Goal: Contribute content: Contribute content

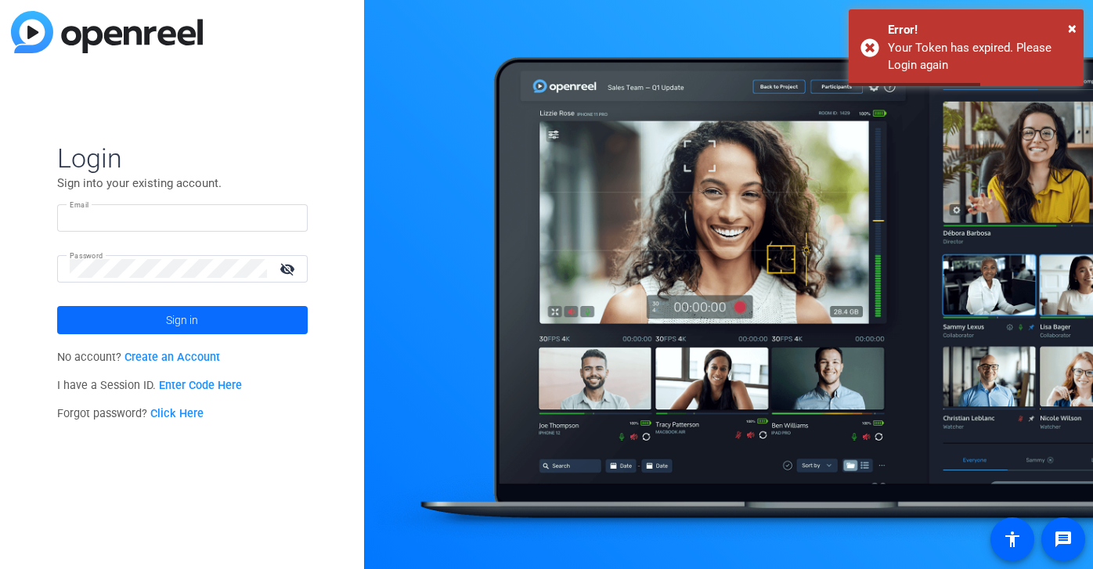
type input "audrey@ideadecanter.com"
click at [193, 322] on span "Sign in" at bounding box center [182, 320] width 32 height 39
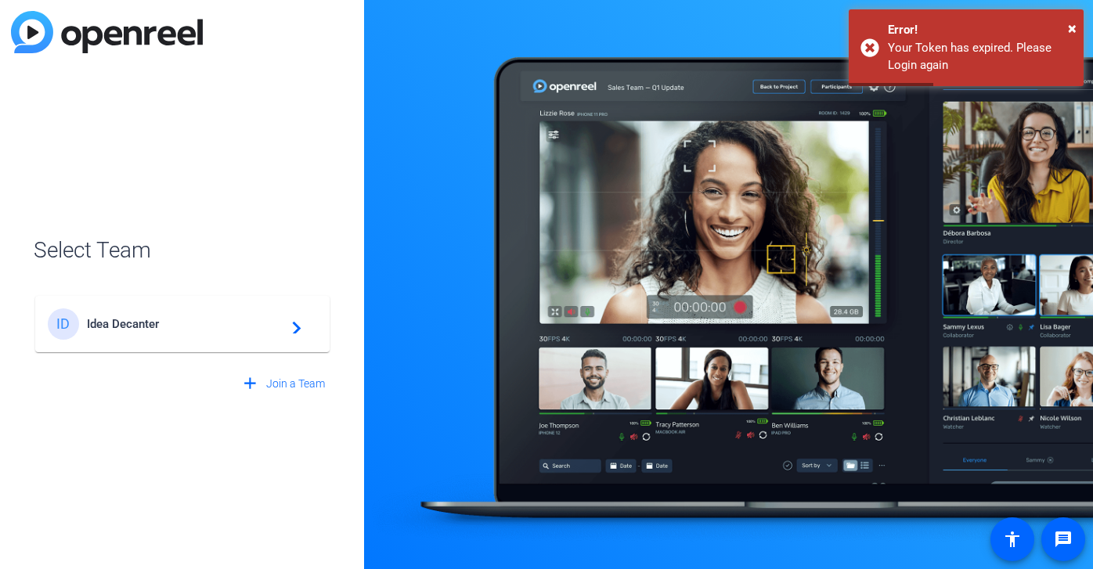
click at [139, 328] on span "Idea Decanter" at bounding box center [185, 324] width 196 height 14
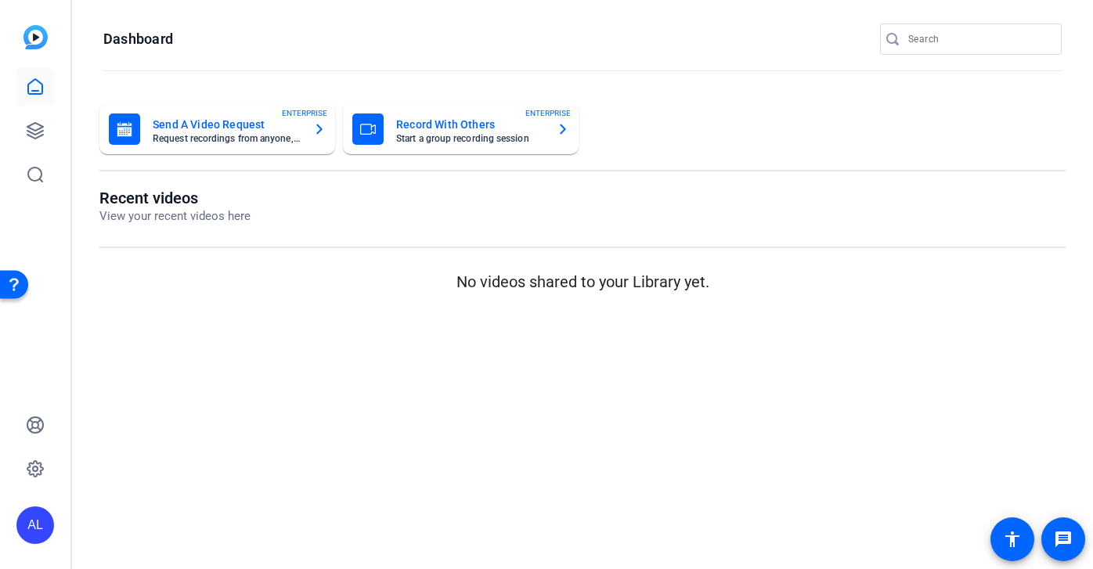
click at [932, 27] on div at bounding box center [978, 38] width 141 height 31
click at [931, 41] on input "Search" at bounding box center [978, 39] width 141 height 19
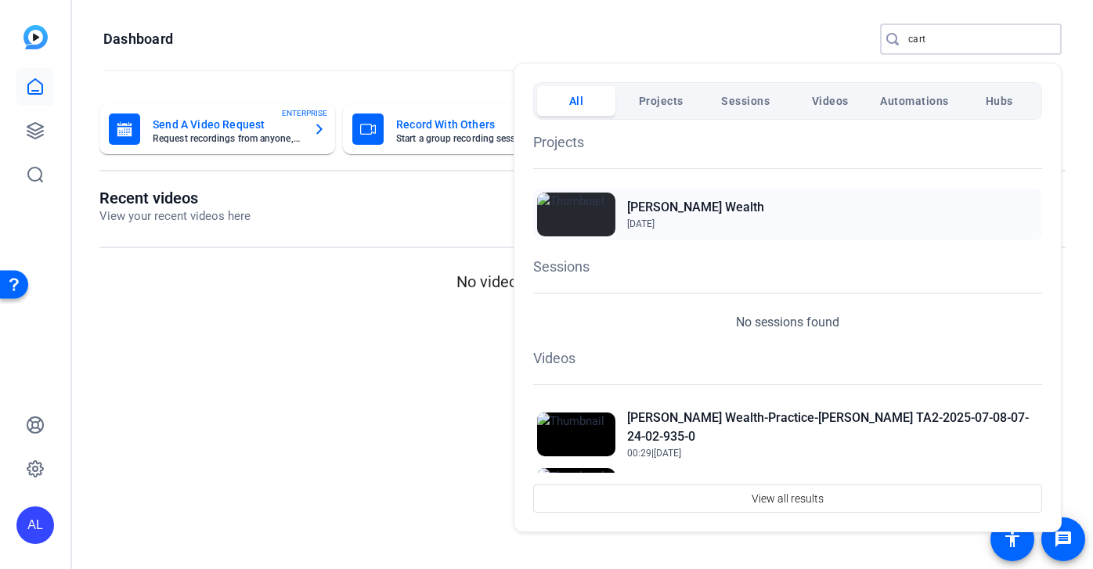
type input "cart"
click at [687, 210] on h2 "[PERSON_NAME] Wealth" at bounding box center [695, 207] width 137 height 19
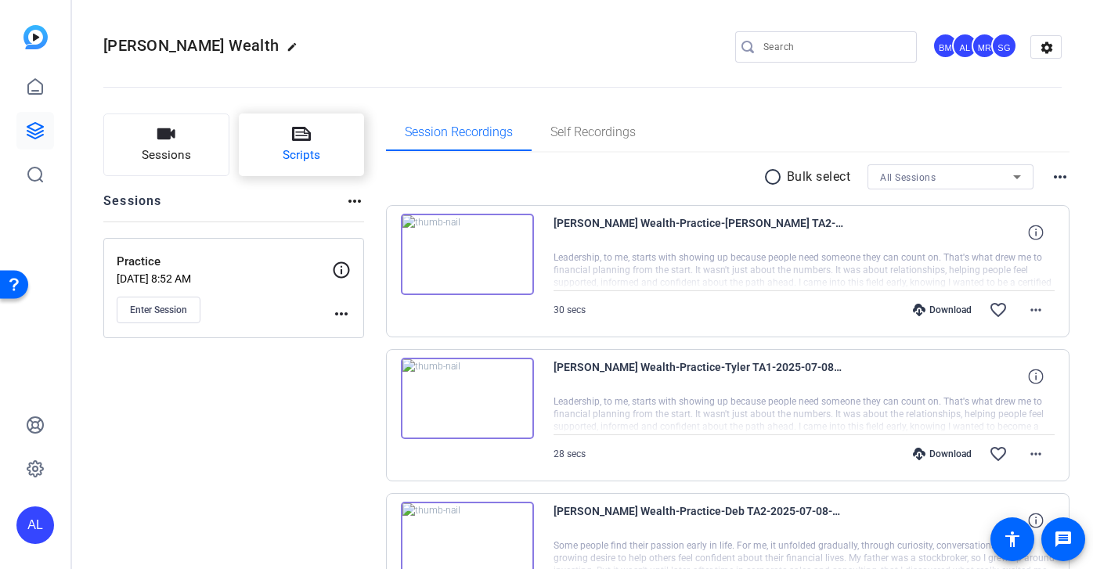
click at [337, 148] on button "Scripts" at bounding box center [302, 144] width 126 height 63
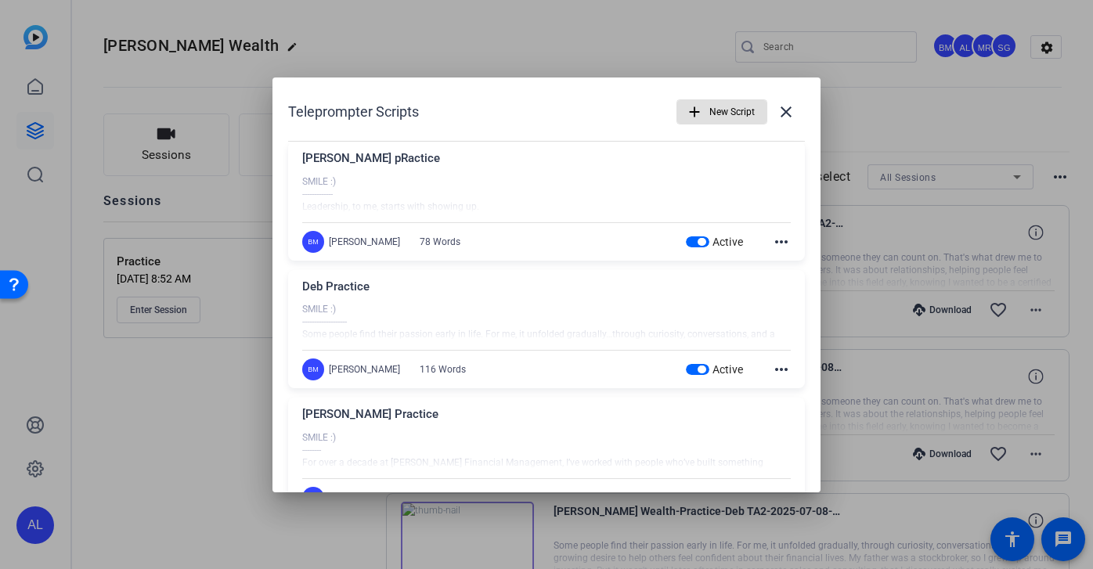
click at [697, 244] on span "button" at bounding box center [701, 242] width 8 height 8
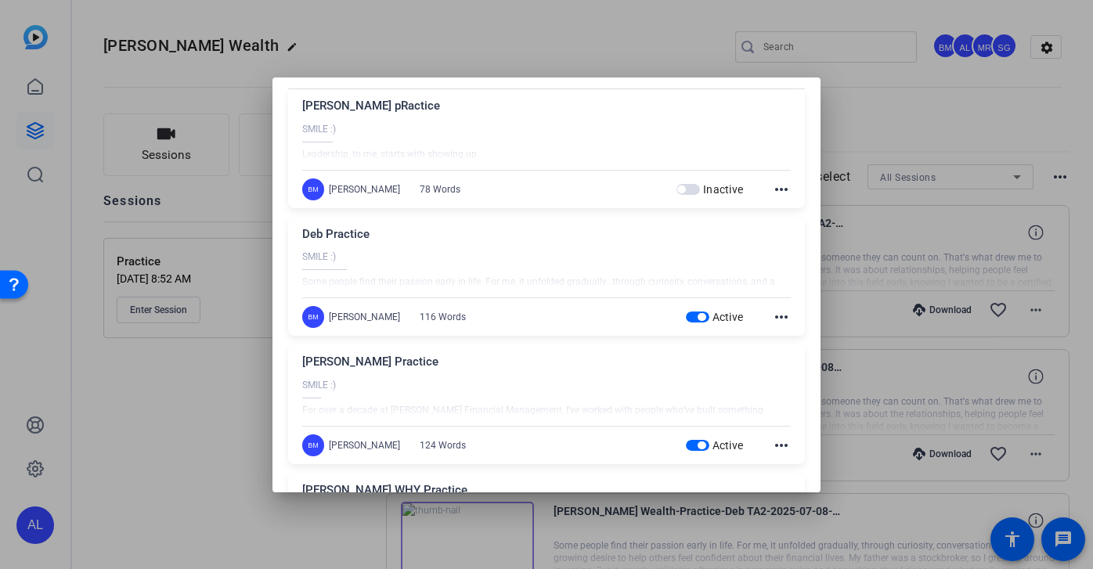
scroll to position [73, 0]
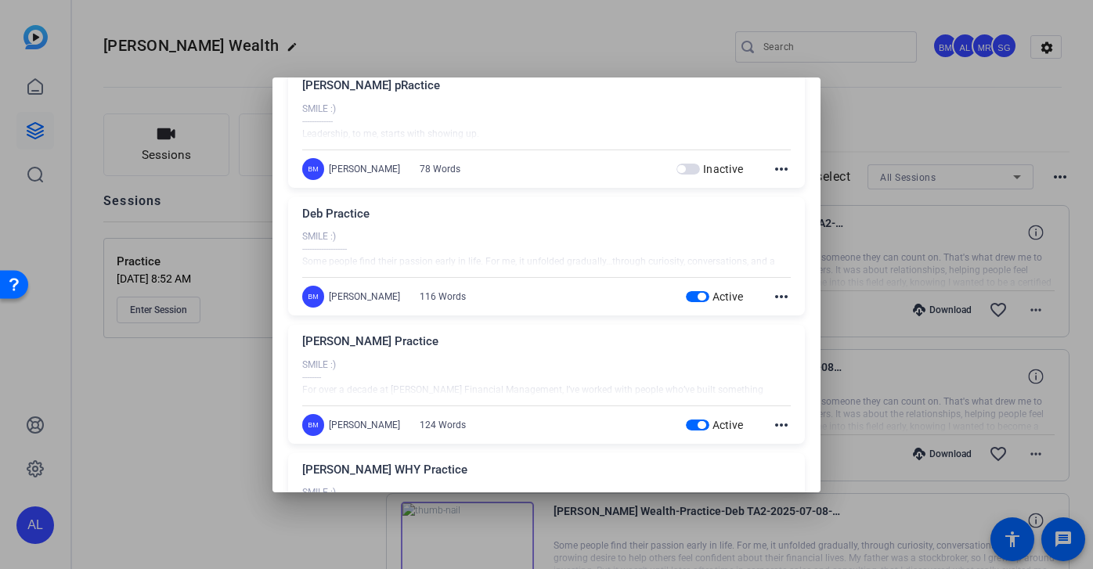
click at [690, 289] on div "Active" at bounding box center [715, 297] width 58 height 16
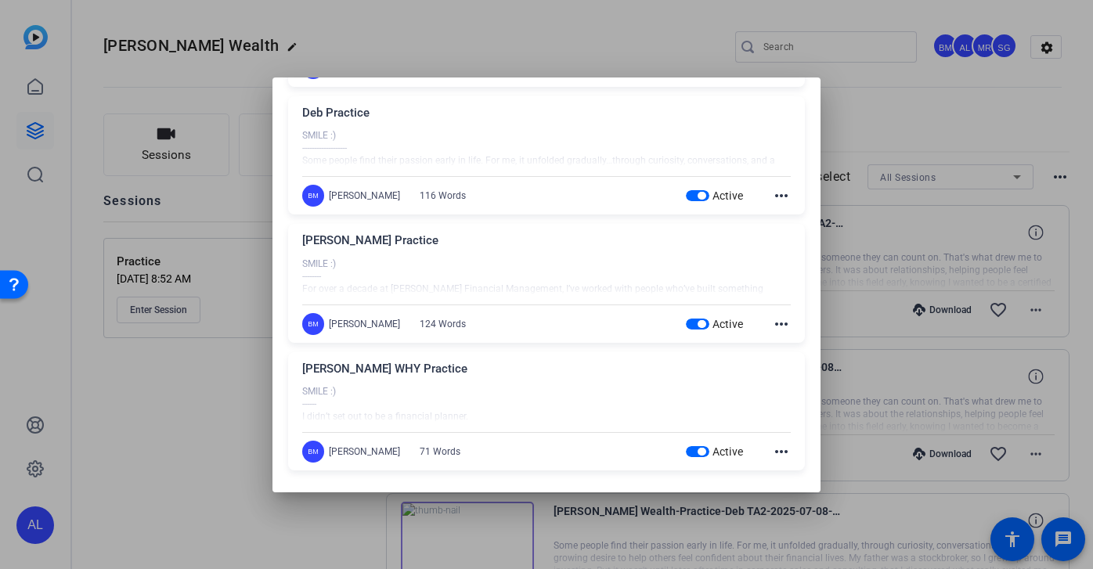
scroll to position [178, 0]
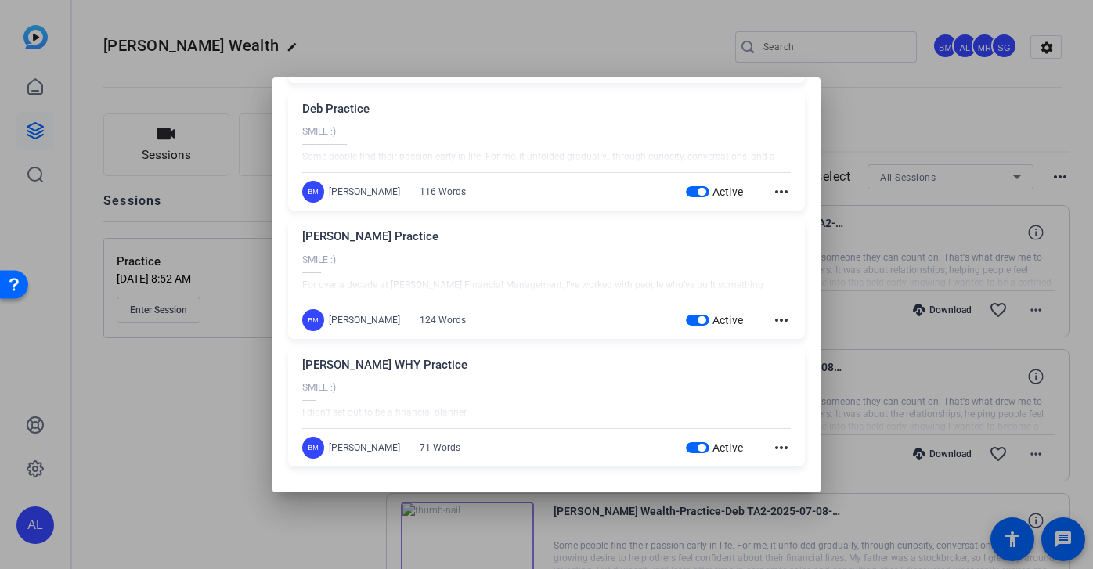
click at [697, 322] on span "button" at bounding box center [701, 320] width 8 height 8
click at [697, 189] on span "button" at bounding box center [701, 192] width 8 height 8
click at [697, 445] on span "button" at bounding box center [701, 448] width 8 height 8
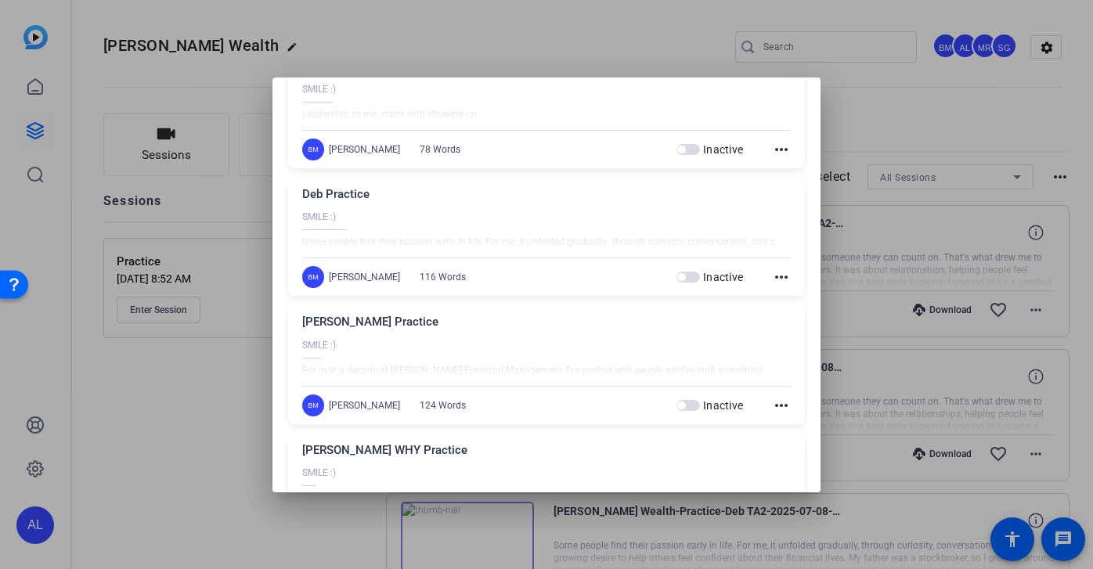
scroll to position [0, 0]
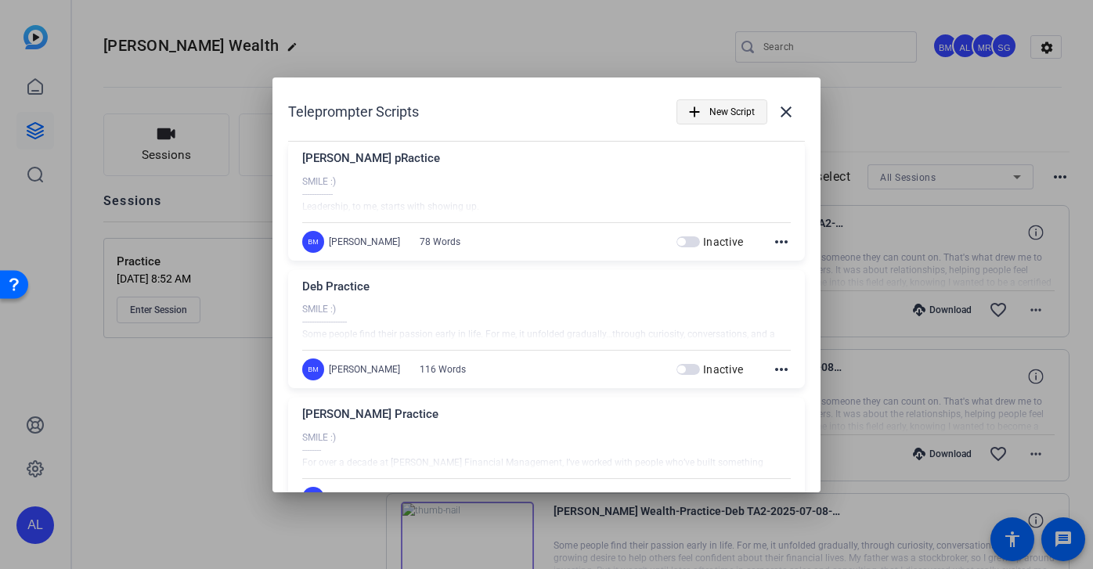
click at [731, 106] on span "New Script" at bounding box center [731, 112] width 45 height 30
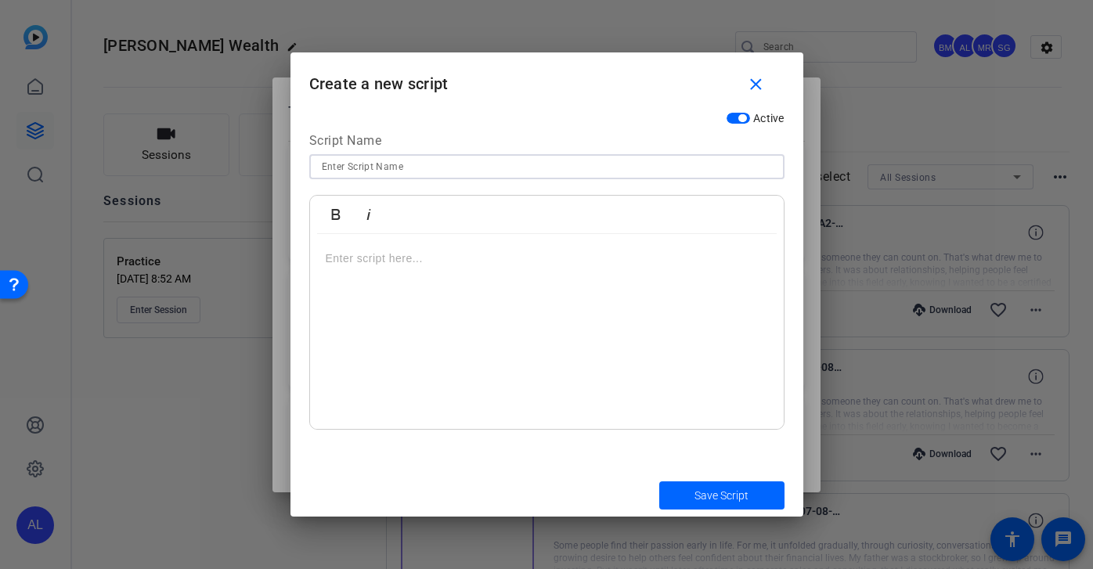
click at [495, 175] on input at bounding box center [547, 166] width 450 height 19
type input "Deb Why"
click at [424, 291] on div at bounding box center [547, 332] width 474 height 196
click at [546, 321] on div "​" at bounding box center [547, 332] width 474 height 196
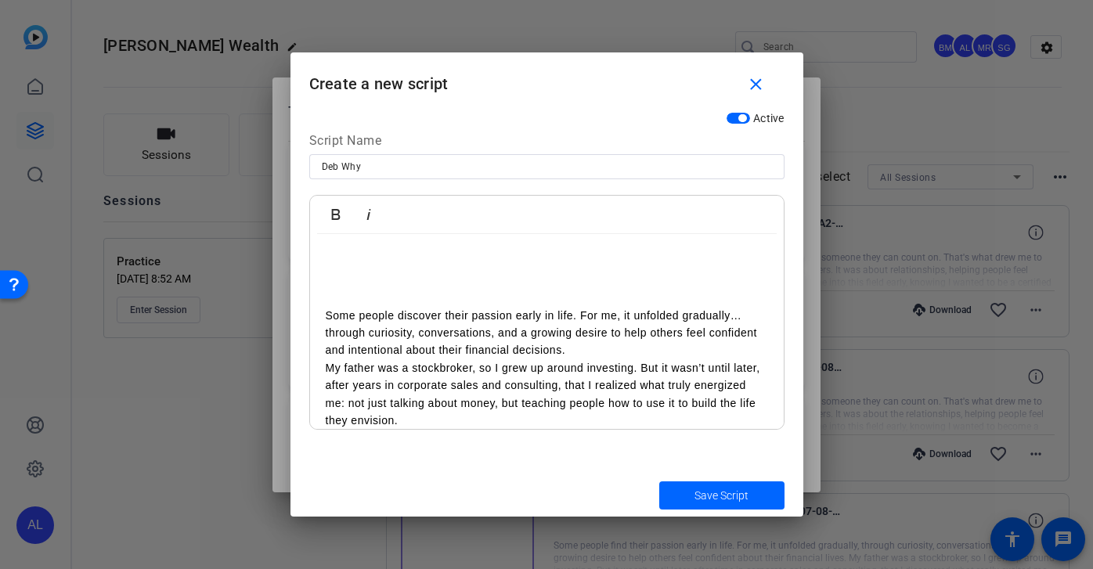
scroll to position [50, 0]
click at [601, 352] on p "Some people discover their passion early in life. For me, it unfolded gradually…" at bounding box center [547, 331] width 442 height 52
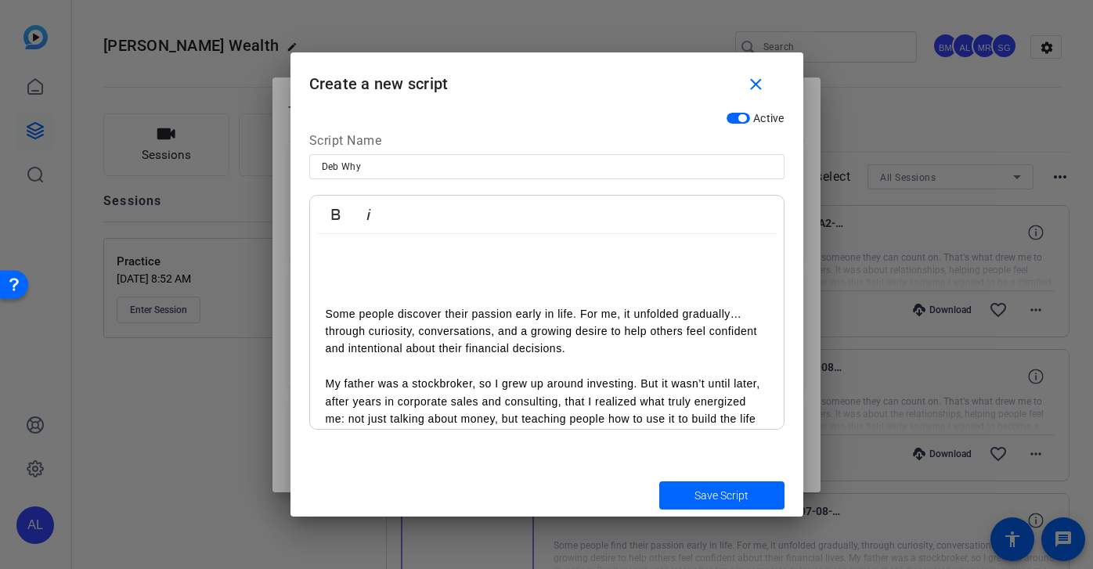
scroll to position [140, 0]
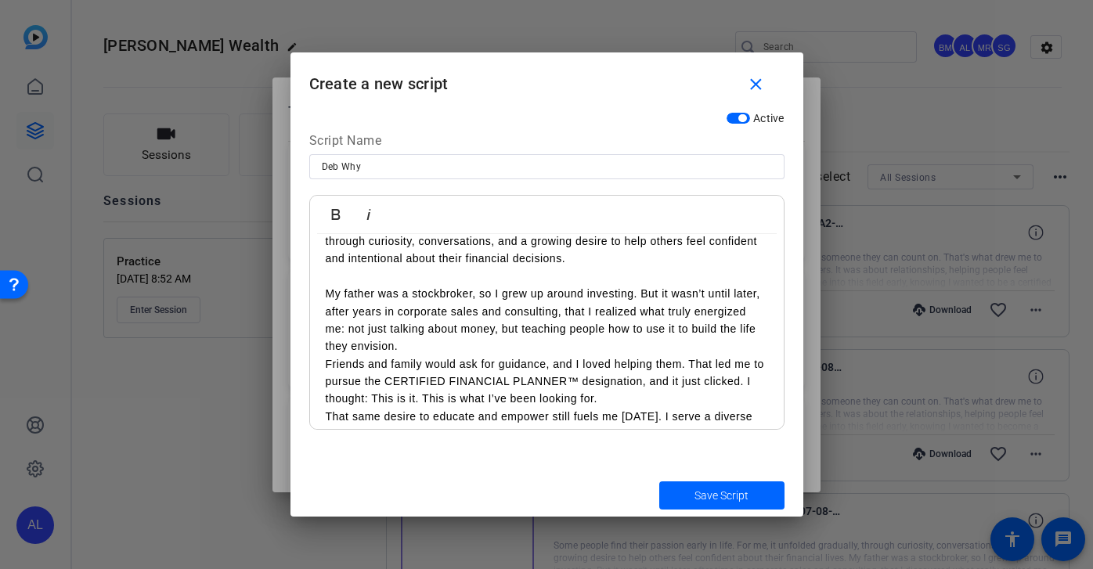
click at [625, 347] on p "My father was a stockbroker, so I grew up around investing. But it wasn’t until…" at bounding box center [547, 320] width 442 height 70
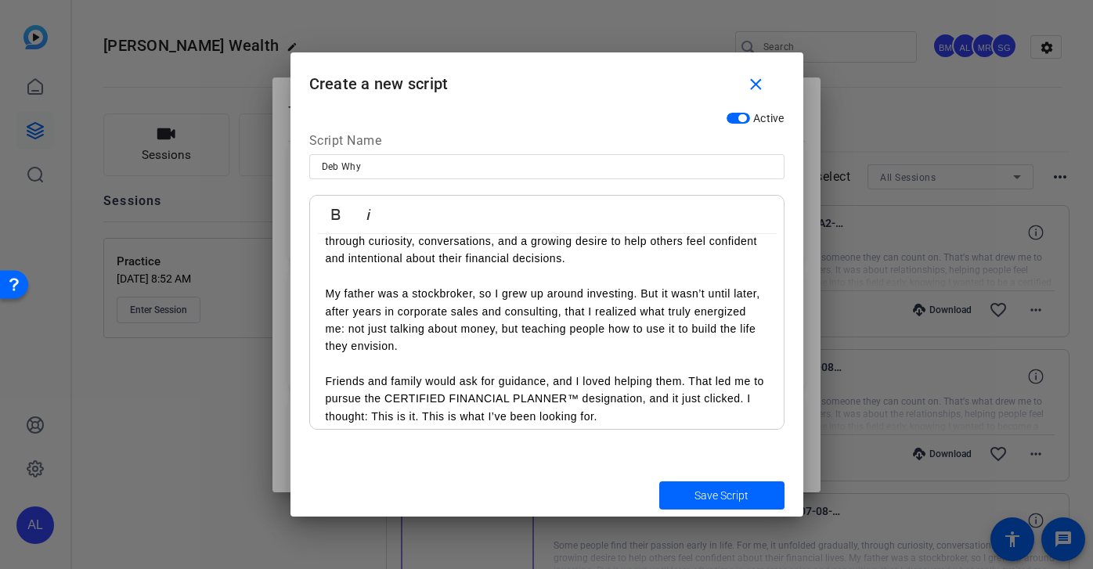
scroll to position [211, 0]
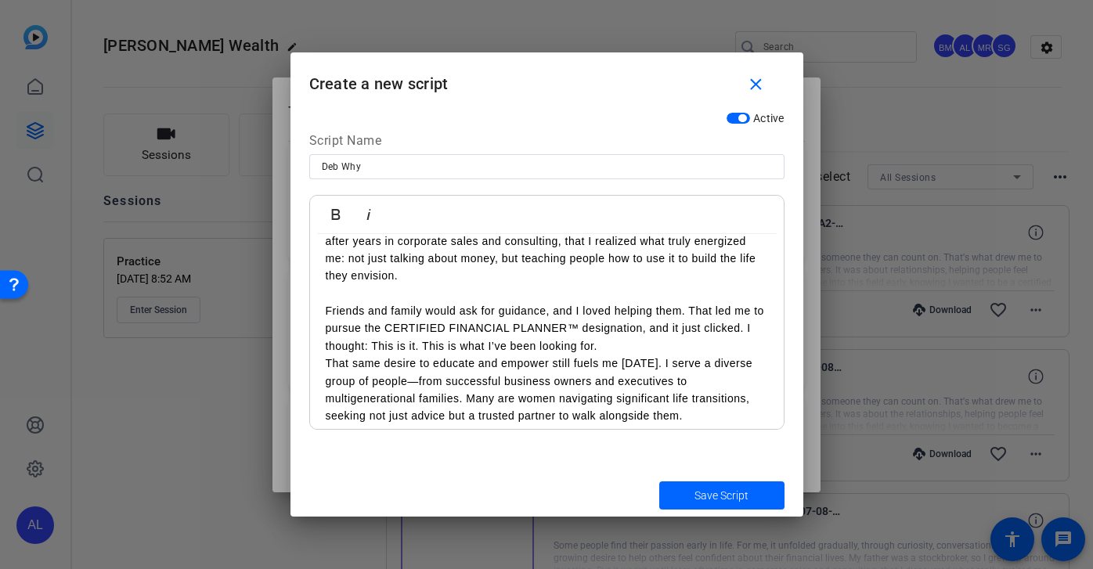
click at [654, 351] on p "Friends and family would ask for guidance, and I loved helping them. That led m…" at bounding box center [547, 328] width 442 height 52
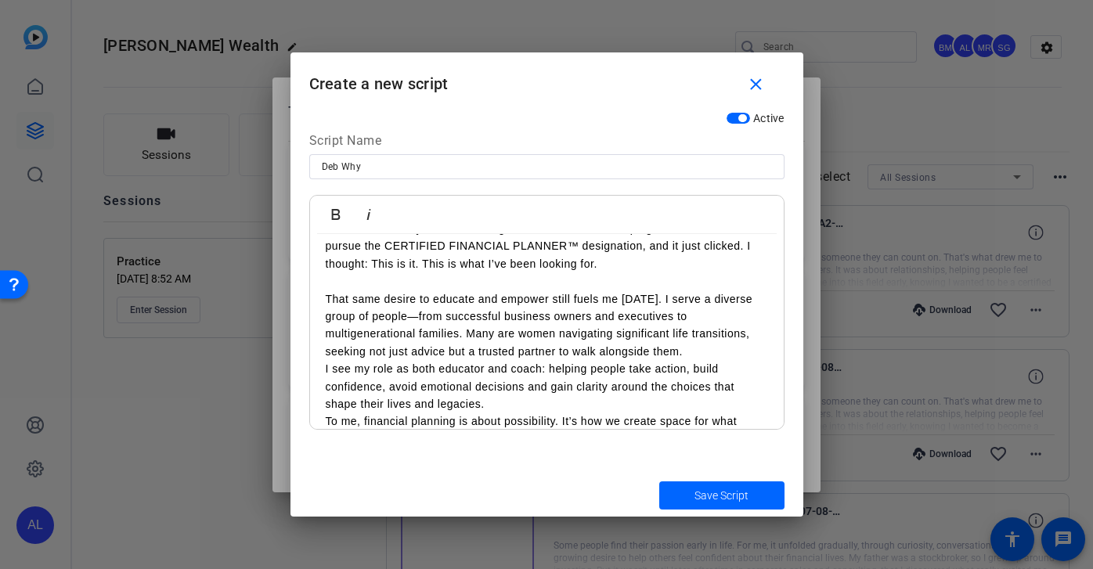
scroll to position [304, 0]
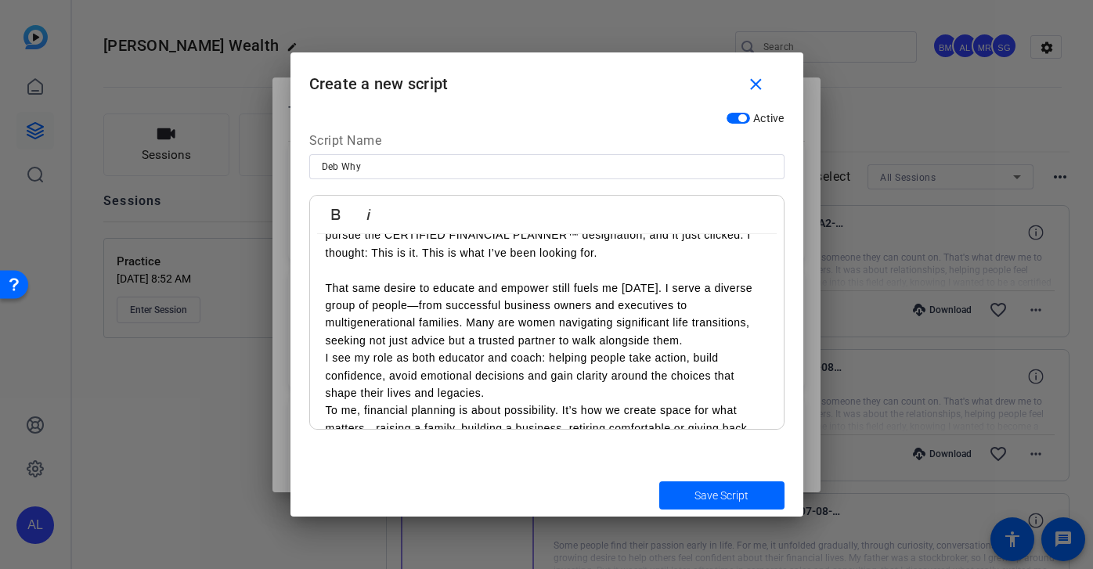
click at [704, 340] on p "That same desire to educate and empower still fuels me [DATE]. I serve a divers…" at bounding box center [547, 314] width 442 height 70
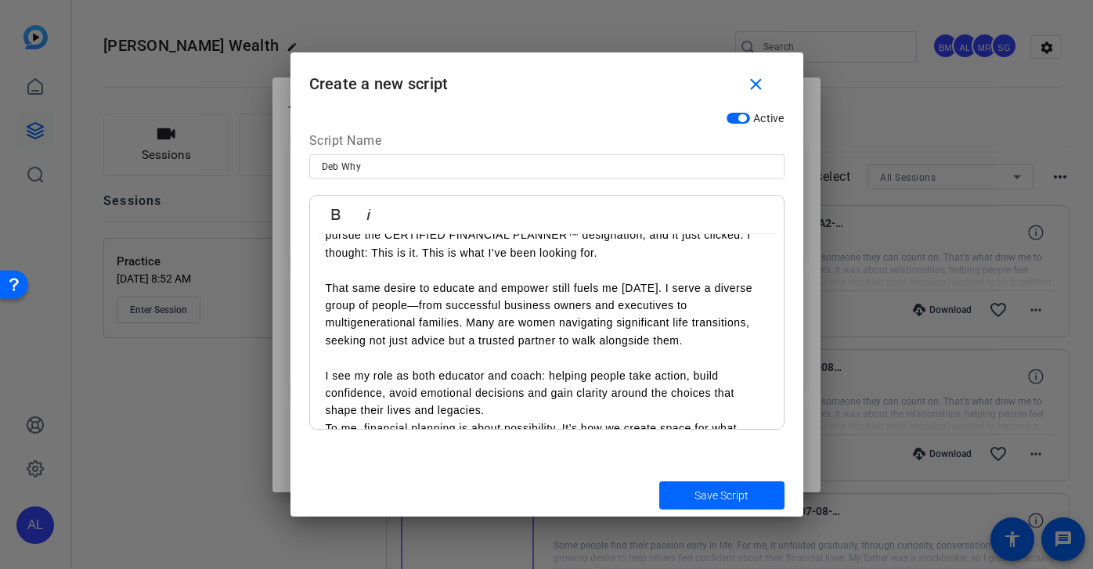
scroll to position [365, 0]
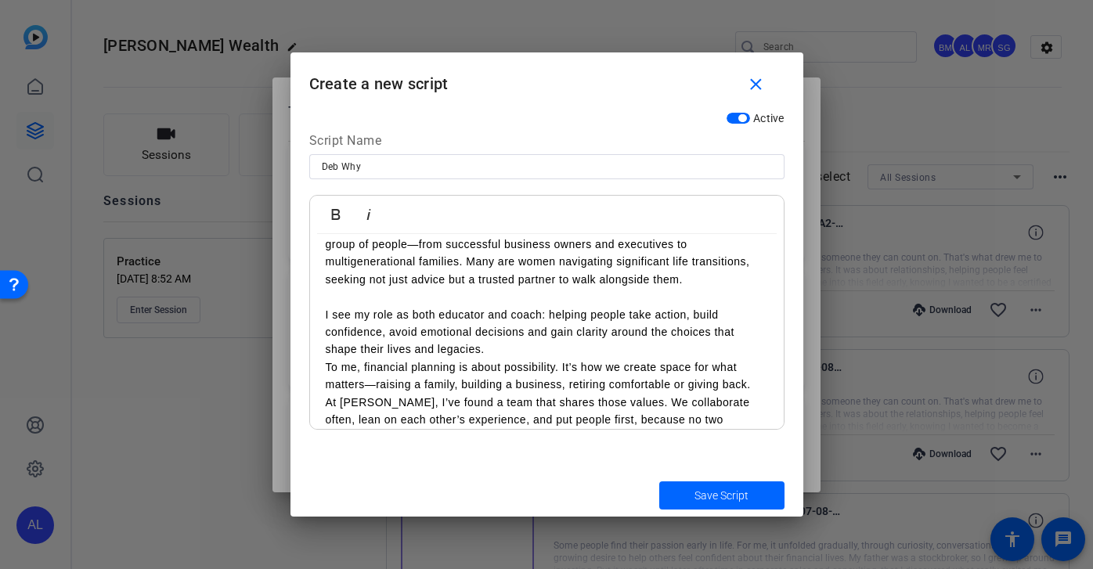
click at [592, 350] on p "I see my role as both educator and coach: helping people take action, build con…" at bounding box center [547, 332] width 442 height 52
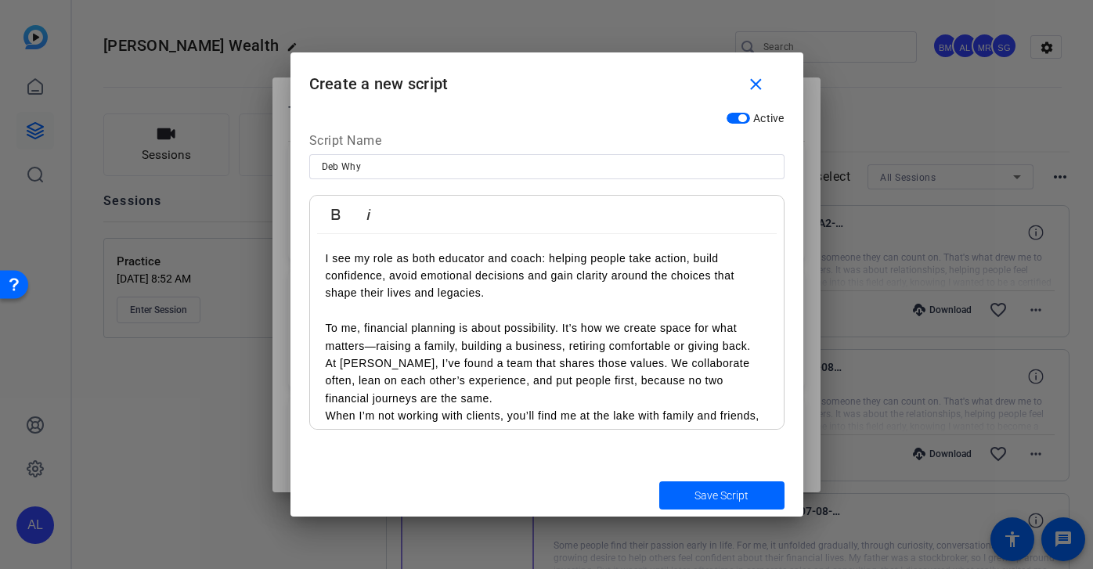
scroll to position [424, 0]
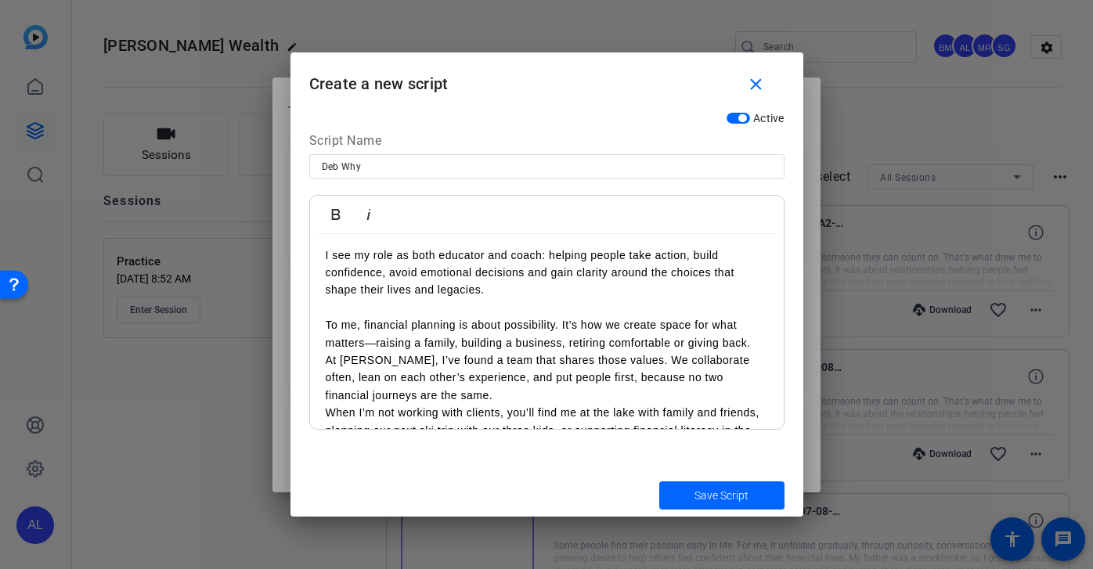
click at [647, 392] on p "At [PERSON_NAME], I’ve found a team that shares those values. We collaborate of…" at bounding box center [547, 377] width 442 height 52
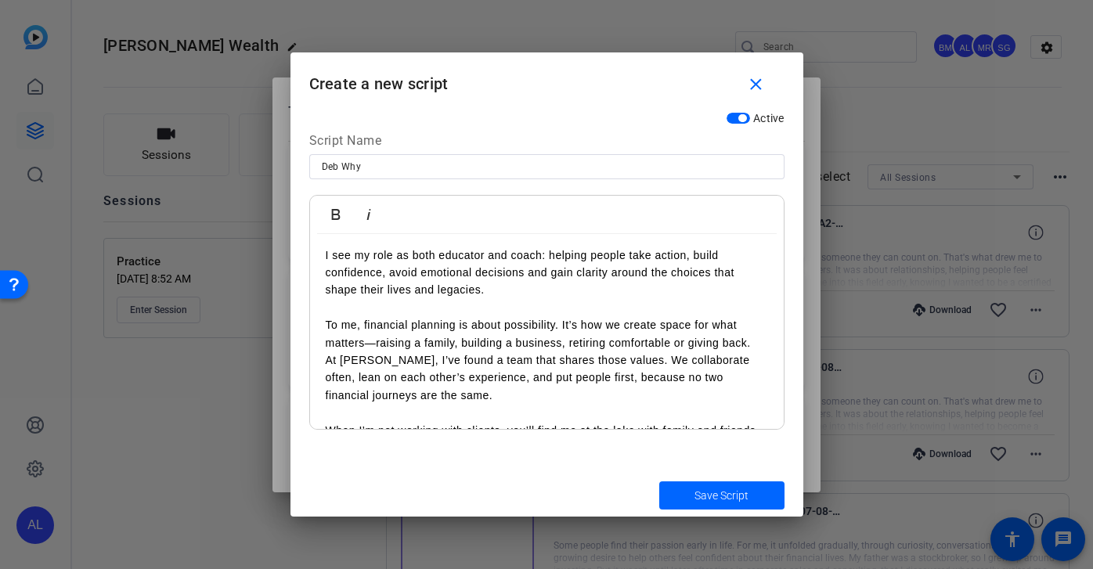
scroll to position [519, 0]
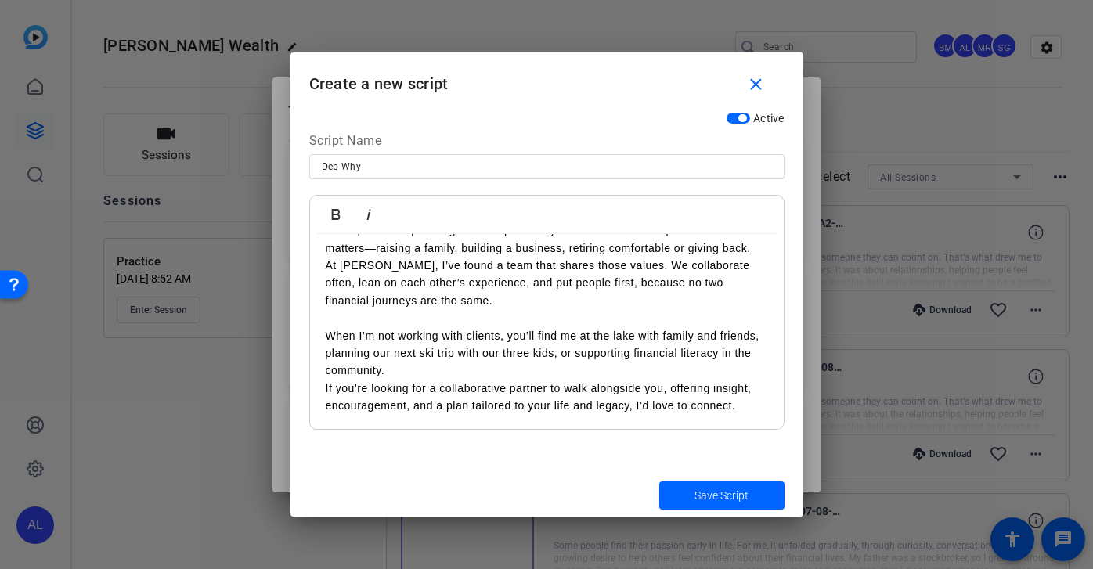
click at [619, 373] on p "When I’m not working with clients, you’ll find me at the lake with family and f…" at bounding box center [547, 353] width 442 height 52
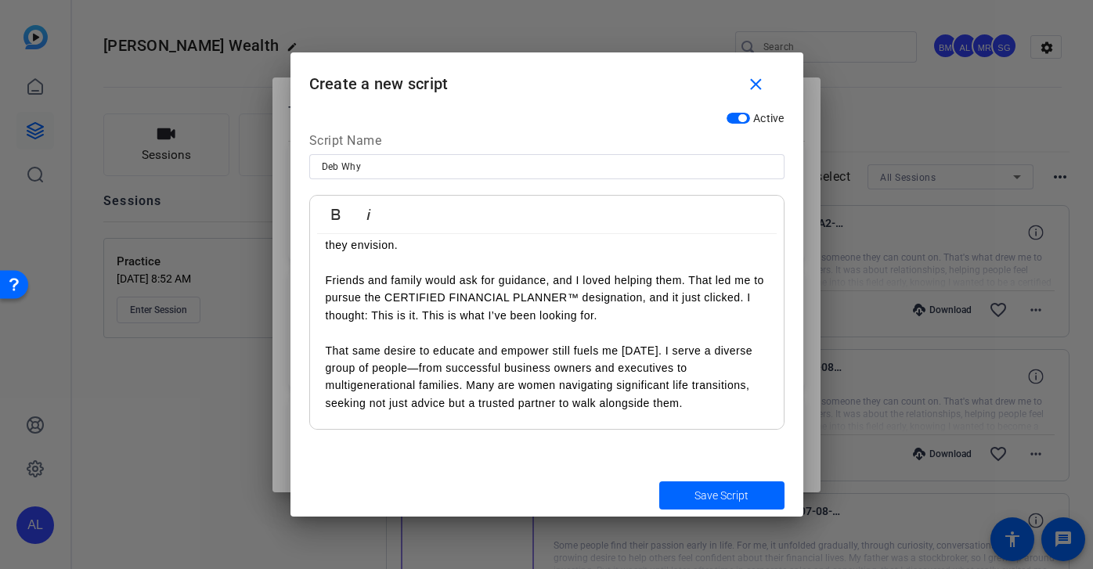
scroll to position [214, 0]
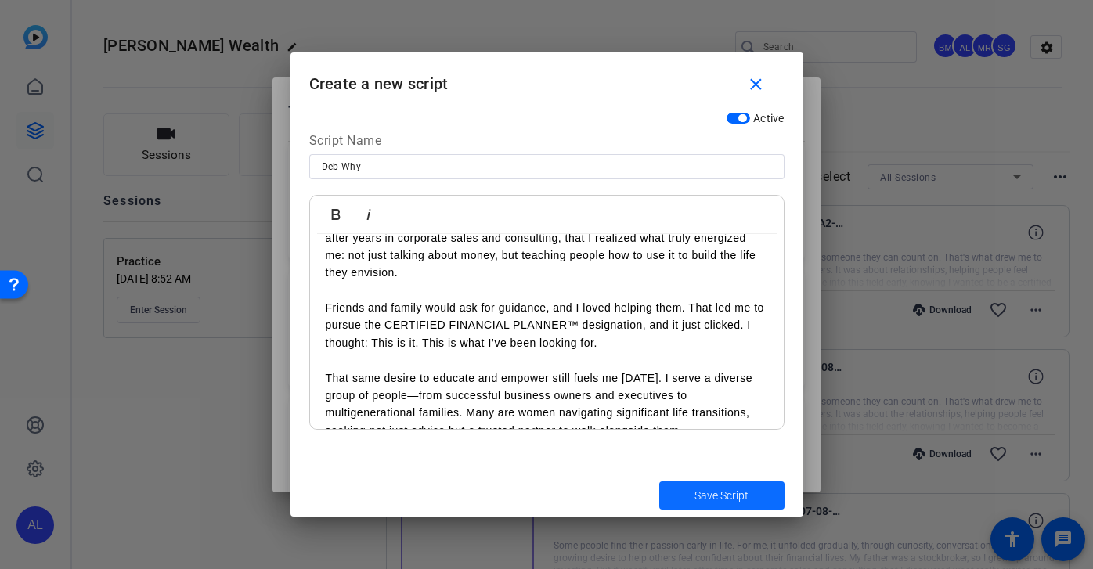
click at [733, 488] on span "Save Script" at bounding box center [721, 496] width 54 height 16
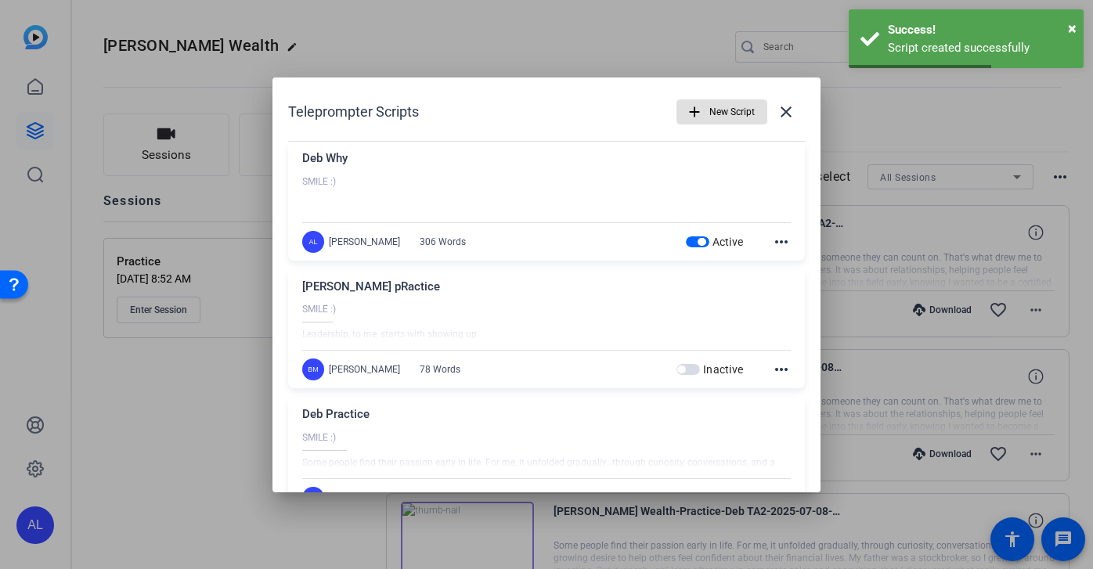
click at [712, 115] on span "New Script" at bounding box center [731, 112] width 45 height 30
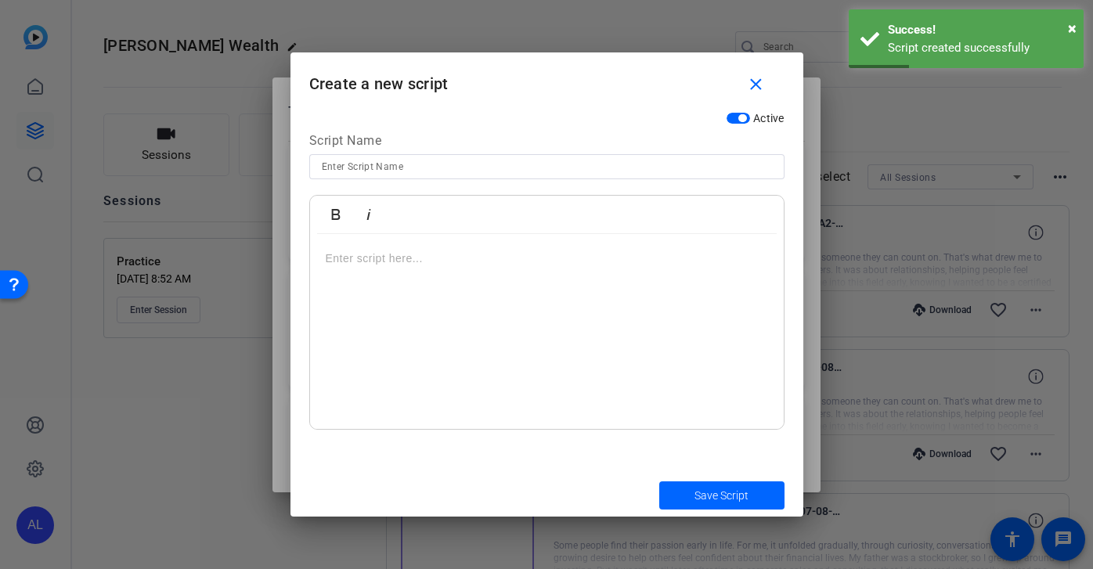
click at [384, 165] on input at bounding box center [547, 166] width 450 height 19
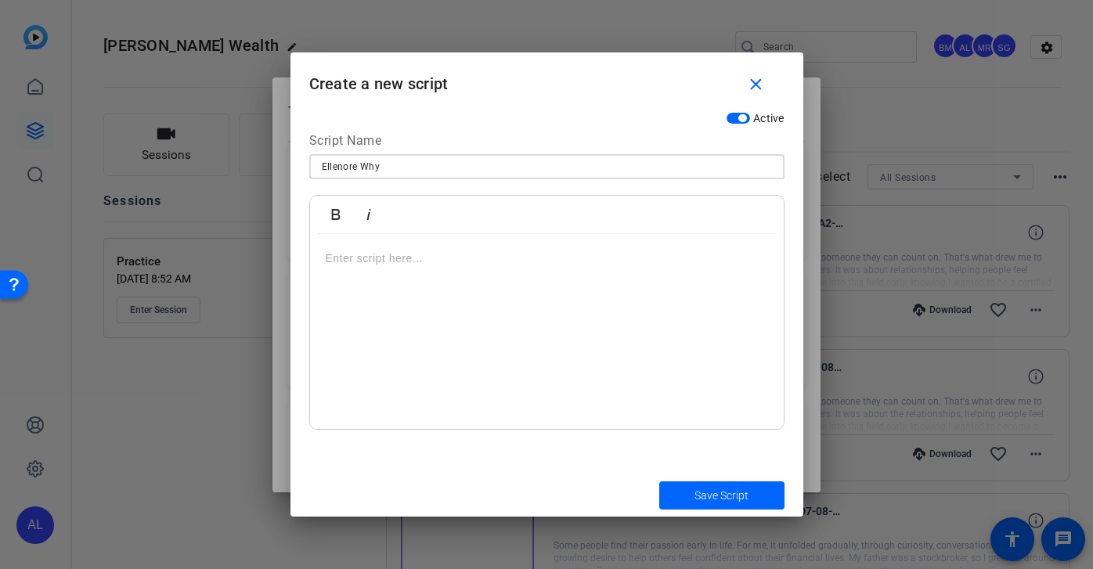
type input "Ellenore Why"
click at [360, 260] on p at bounding box center [547, 258] width 442 height 17
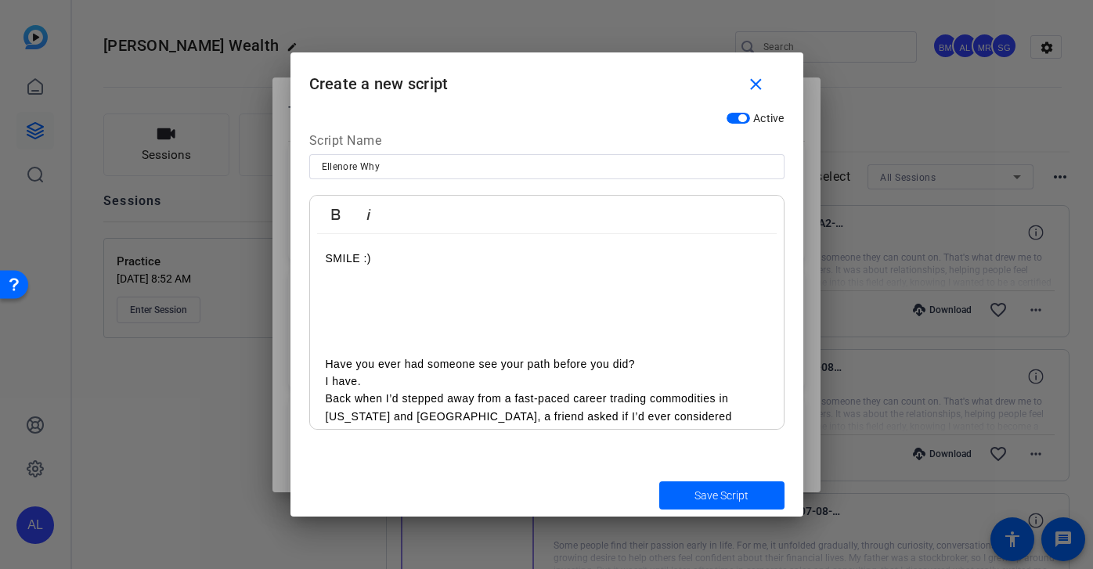
scroll to position [92, 0]
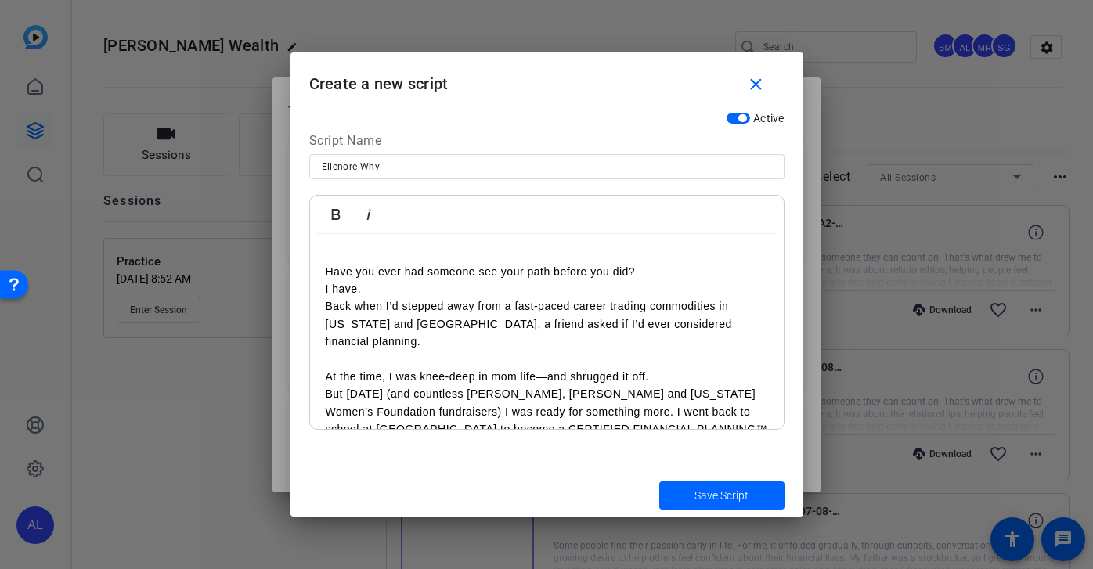
click at [439, 292] on p "Have you ever had someone see your path before you did? I have." at bounding box center [547, 280] width 442 height 35
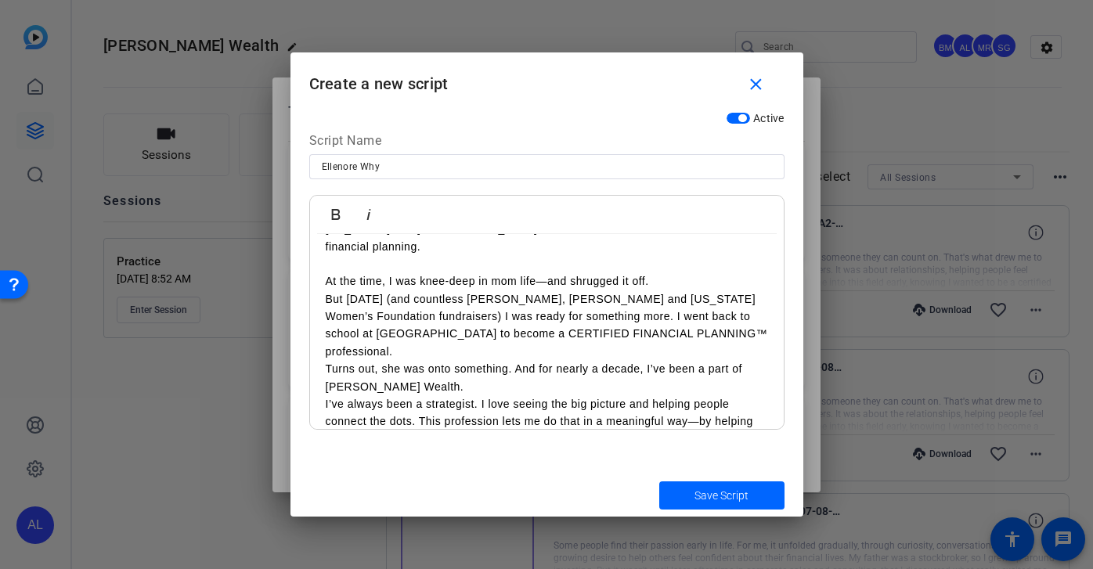
scroll to position [209, 0]
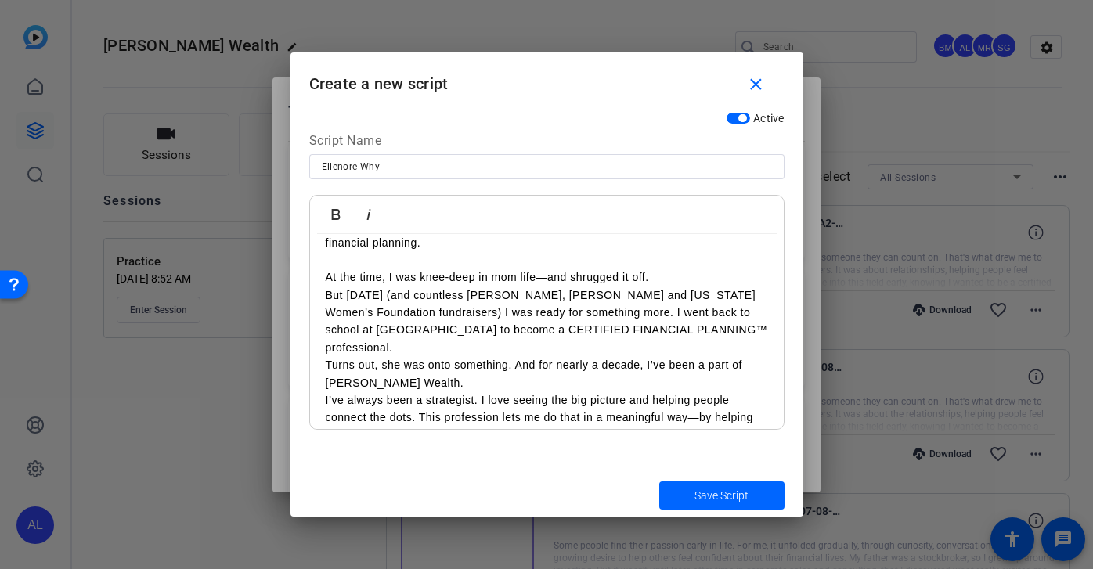
click at [504, 332] on p "But [DATE] (and countless [PERSON_NAME], [PERSON_NAME] and [US_STATE] Women’s F…" at bounding box center [547, 321] width 442 height 70
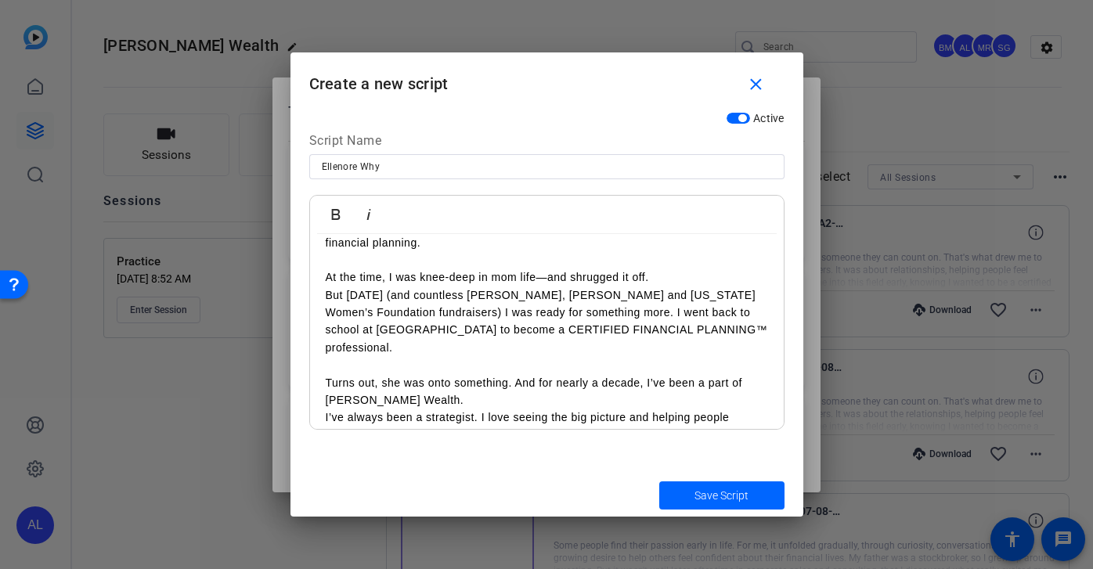
scroll to position [267, 0]
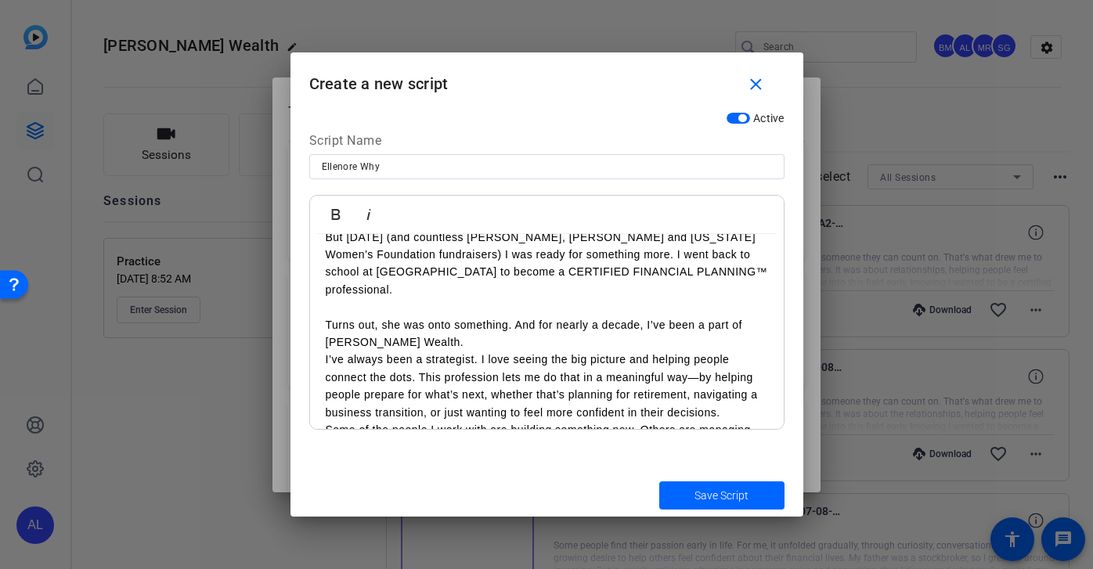
click at [497, 322] on p "Turns out, she was onto something. And for nearly a decade, I’ve been a part of…" at bounding box center [547, 333] width 442 height 35
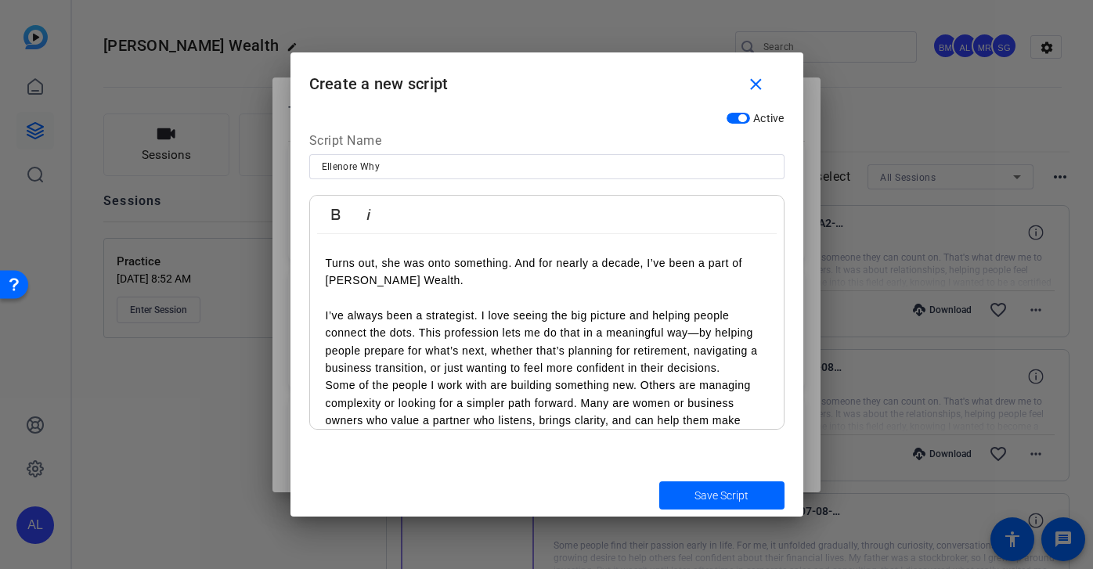
scroll to position [344, 0]
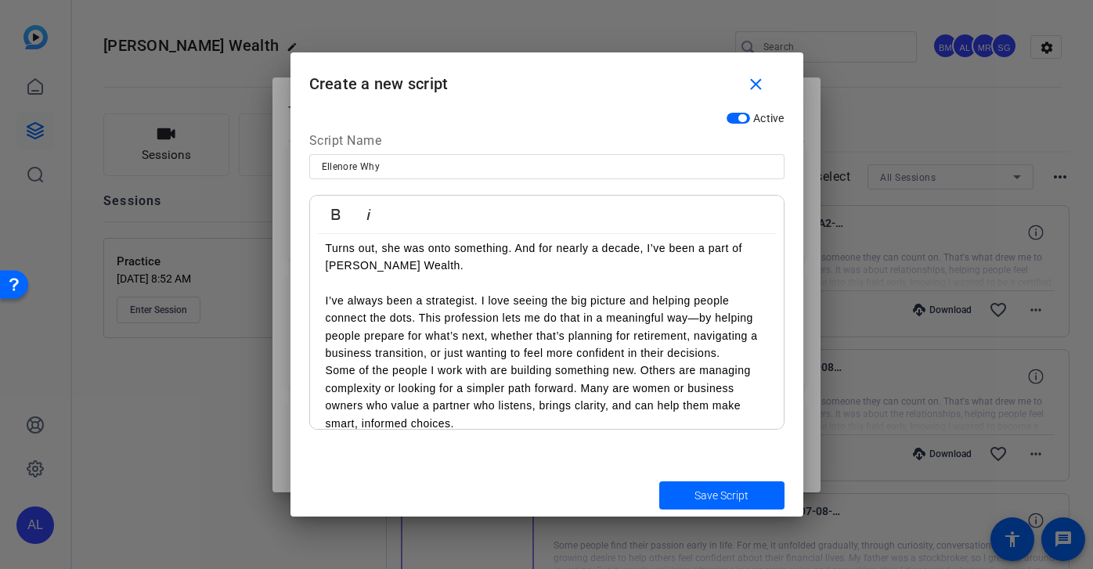
click at [730, 333] on p "I’ve always been a strategist. I love seeing the big picture and helping people…" at bounding box center [547, 327] width 442 height 70
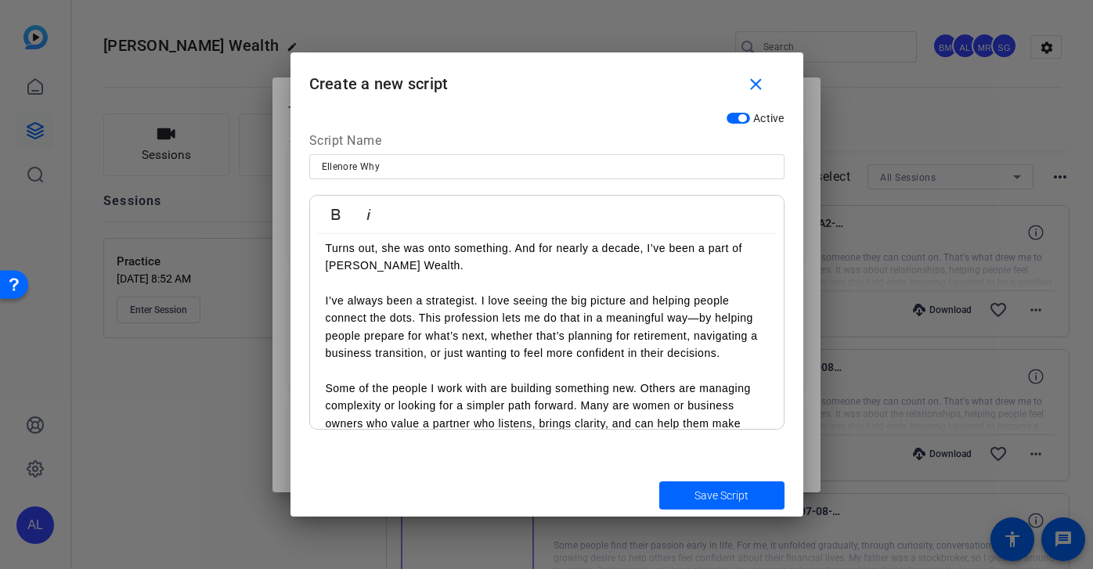
scroll to position [416, 0]
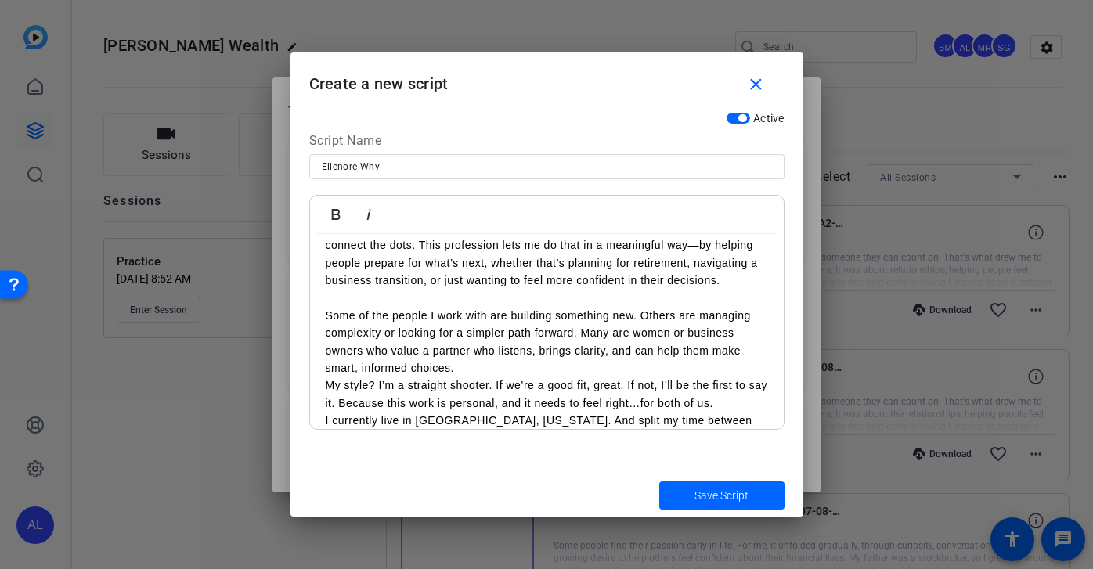
click at [597, 348] on p "Some of the people I work with are building something new. Others are managing …" at bounding box center [547, 342] width 442 height 70
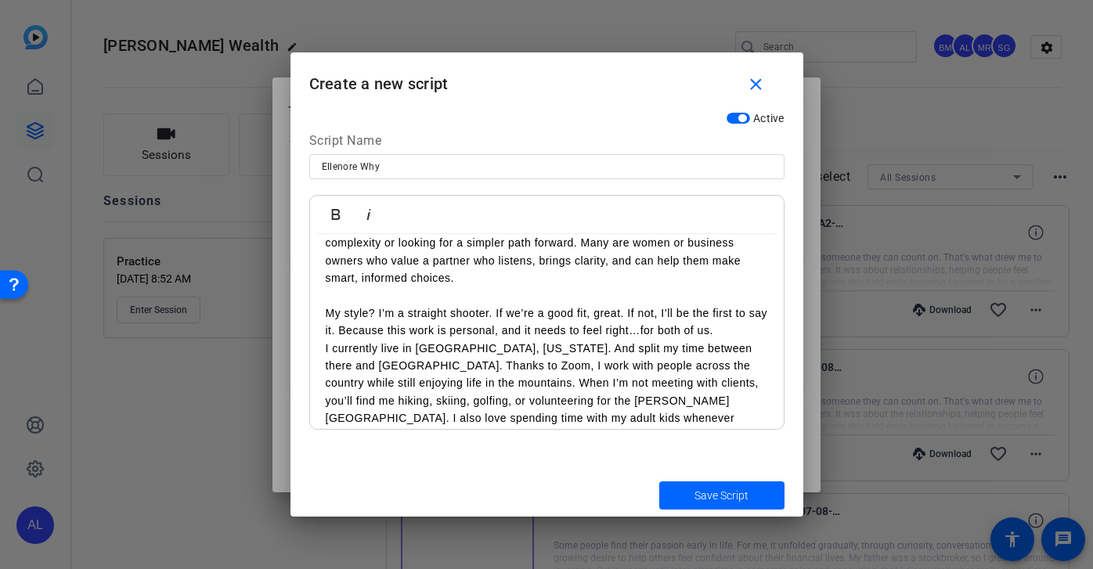
scroll to position [524, 0]
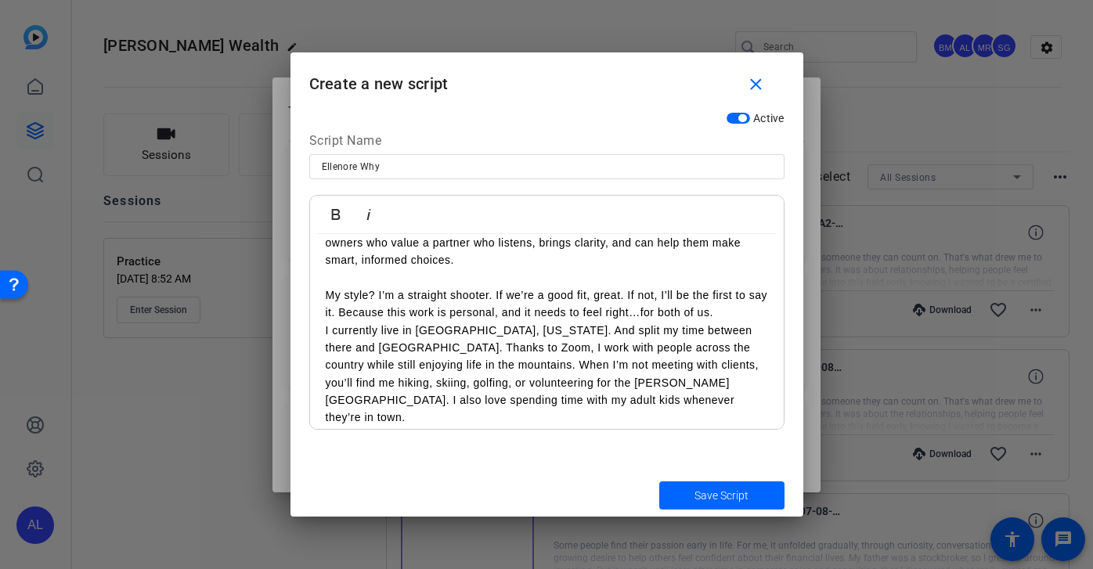
click at [745, 322] on p "I currently live in [GEOGRAPHIC_DATA], [US_STATE]. And split my time between th…" at bounding box center [547, 374] width 442 height 105
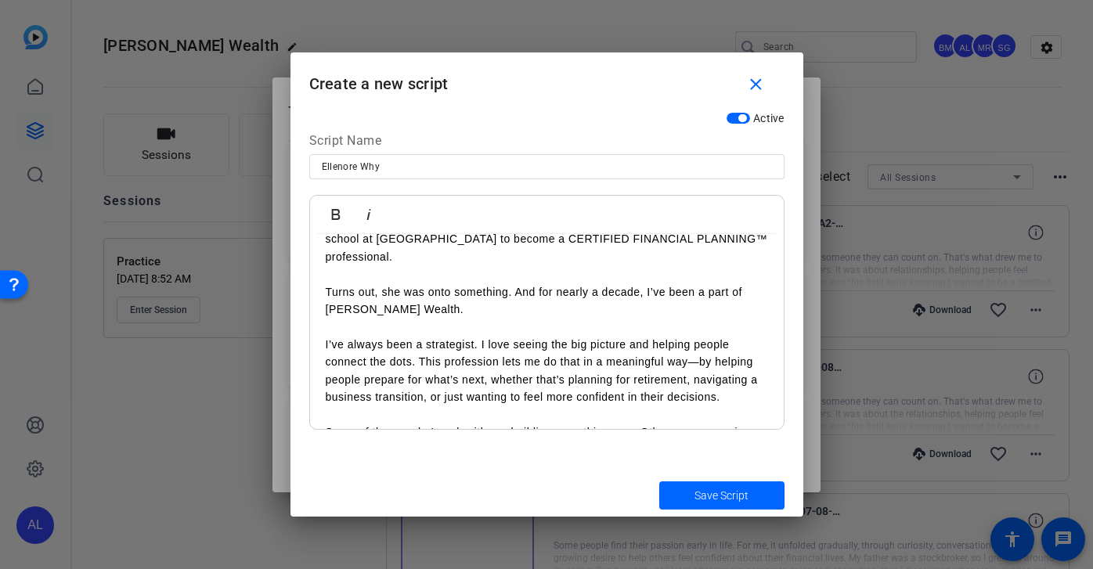
scroll to position [0, 0]
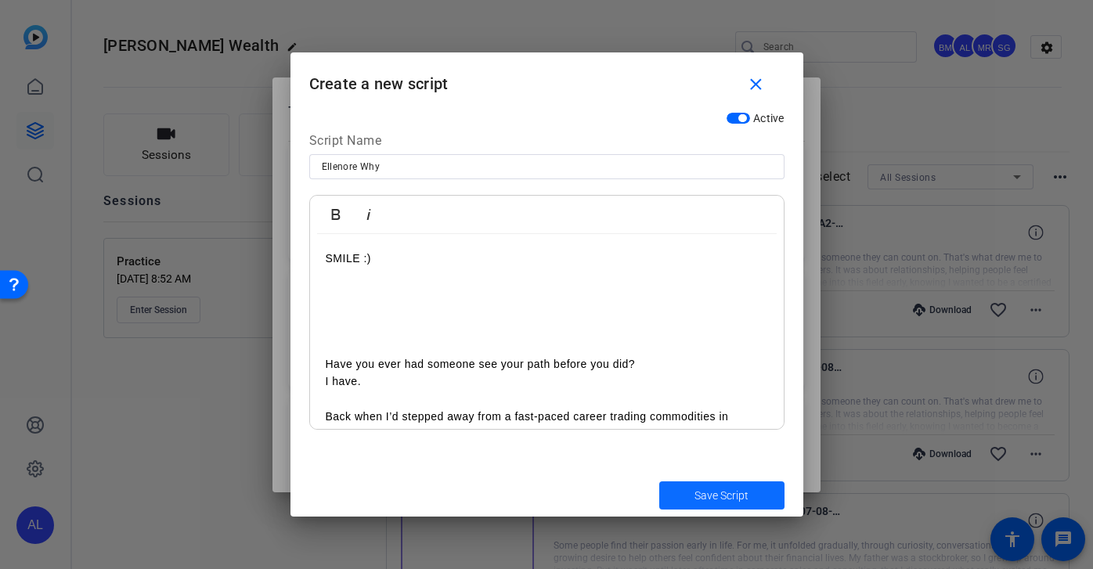
click at [750, 490] on span "submit" at bounding box center [721, 496] width 125 height 38
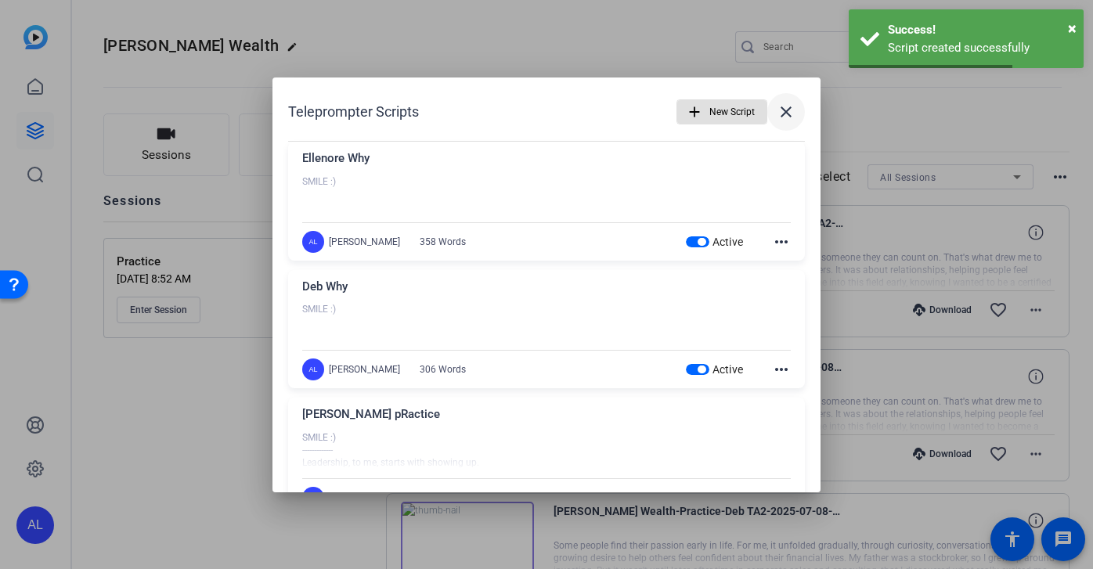
click at [788, 117] on span at bounding box center [786, 112] width 38 height 38
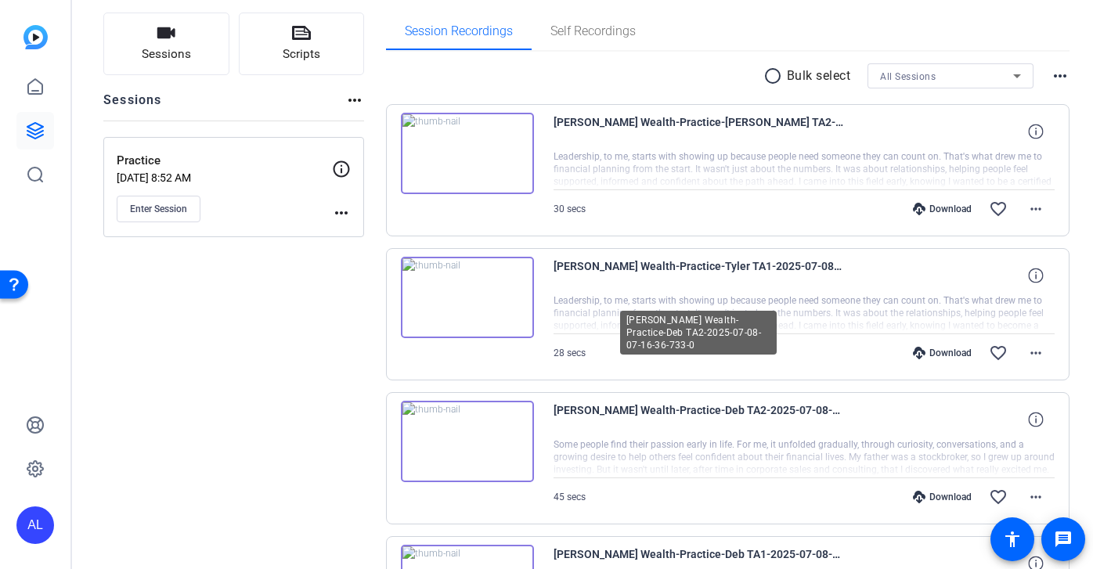
scroll to position [88, 0]
